Goal: Information Seeking & Learning: Learn about a topic

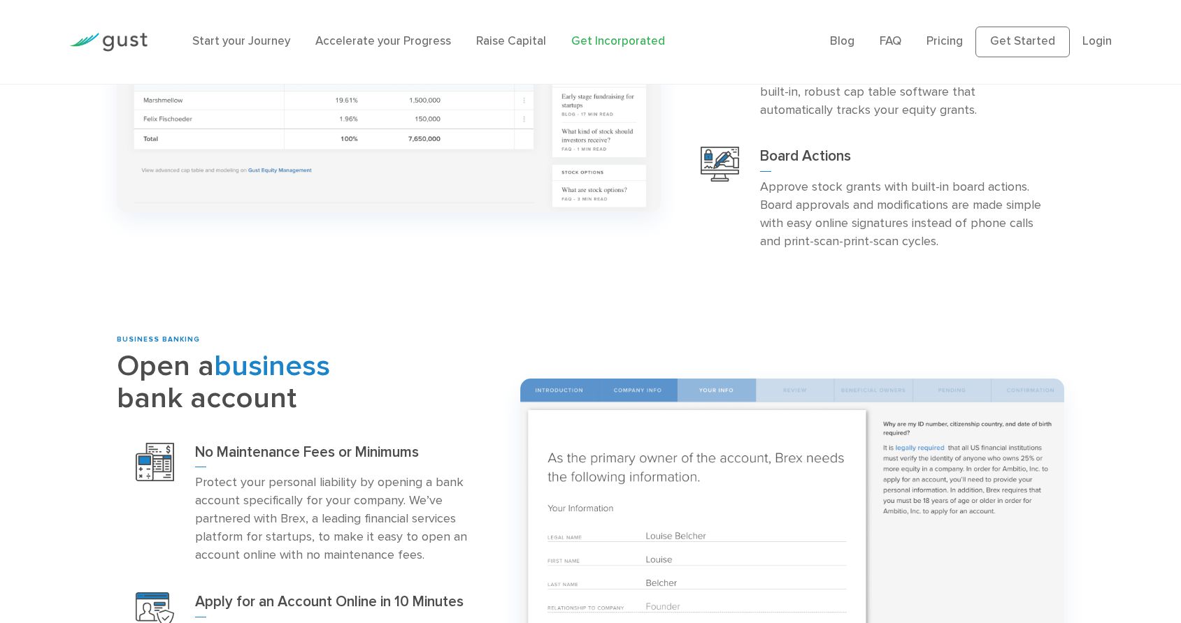
scroll to position [1376, 0]
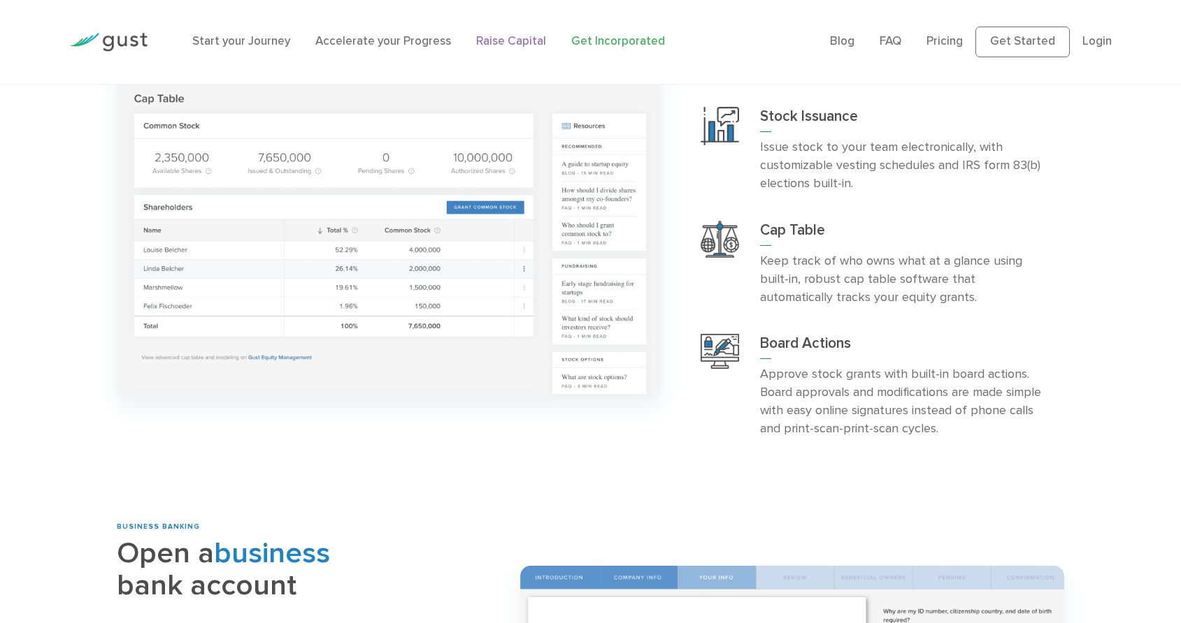
click at [546, 48] on link "Raise Capital" at bounding box center [511, 41] width 70 height 14
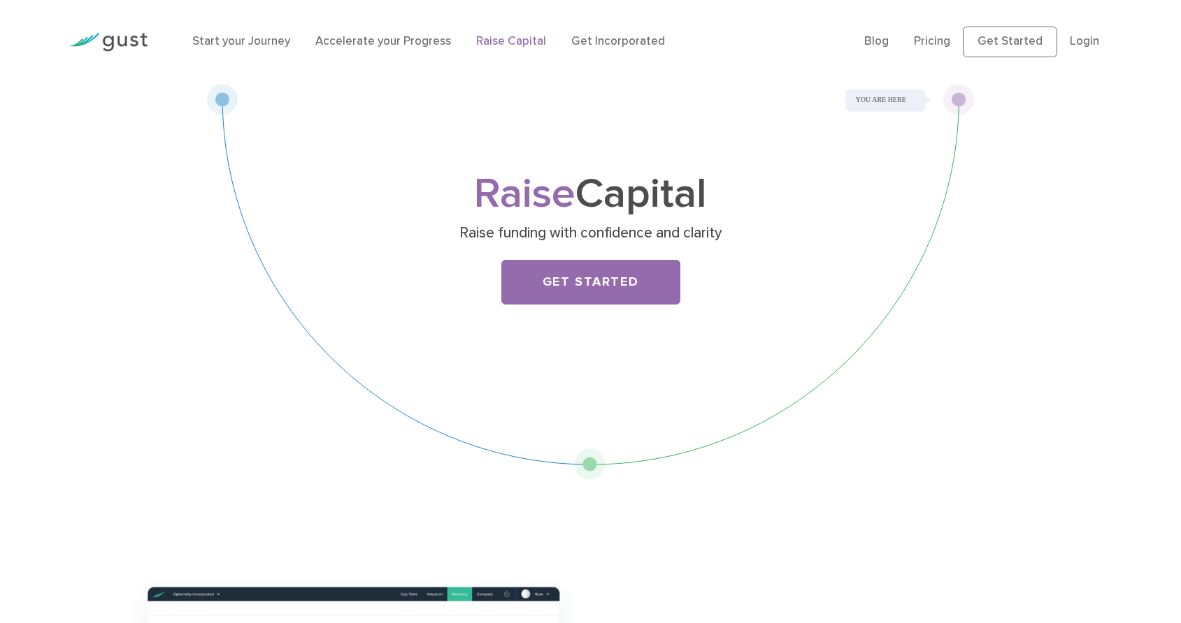
click at [589, 480] on div "Raise Capital Raise funding with confidence and clarity Get Started" at bounding box center [590, 282] width 767 height 396
click at [956, 120] on div "Raise Capital Raise funding with confidence and clarity Get Started" at bounding box center [590, 282] width 767 height 396
click at [417, 48] on link "Accelerate your Progress" at bounding box center [383, 41] width 136 height 14
